Goal: Information Seeking & Learning: Learn about a topic

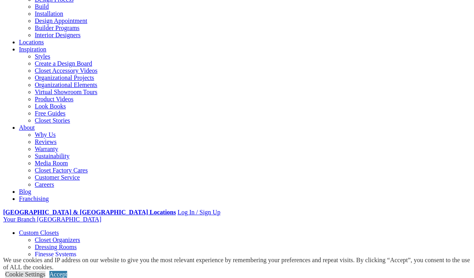
scroll to position [105, 0]
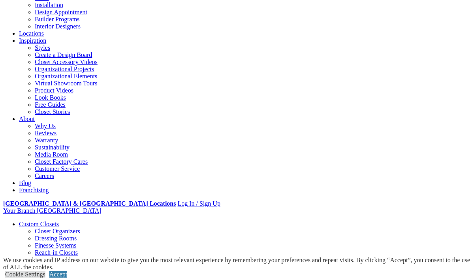
click at [67, 270] on link "Accept" at bounding box center [58, 273] width 18 height 7
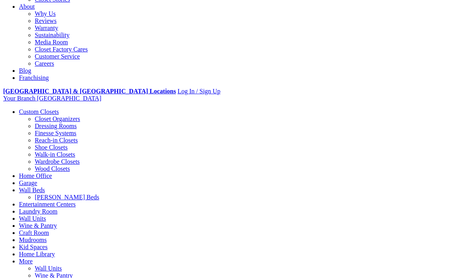
scroll to position [224, 0]
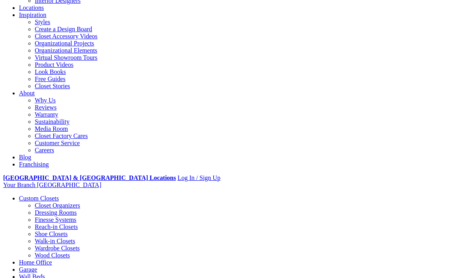
scroll to position [146, 0]
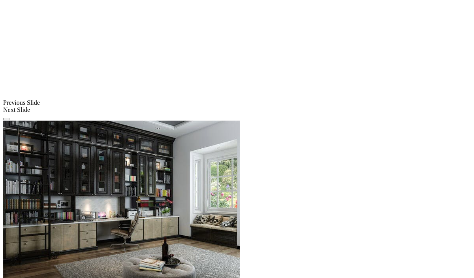
scroll to position [677, 0]
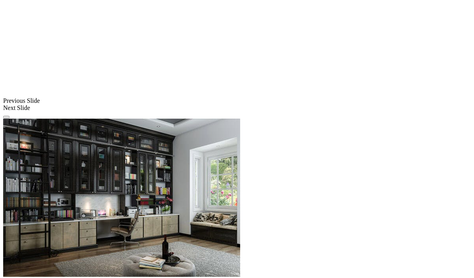
click at [0, 0] on span at bounding box center [0, 0] width 0 height 0
